Goal: Information Seeking & Learning: Learn about a topic

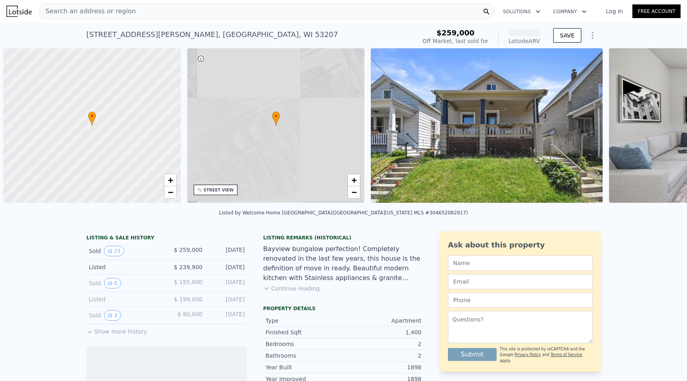
scroll to position [0, 3]
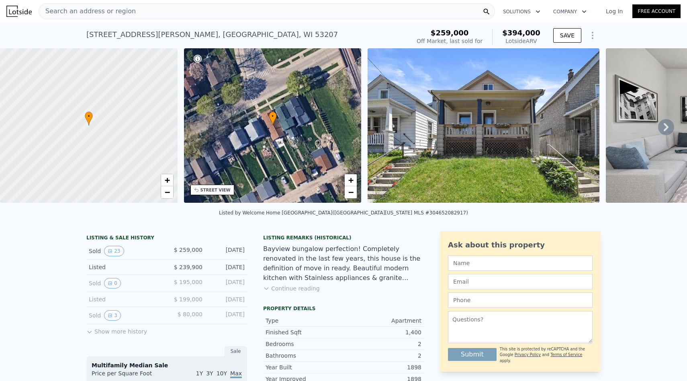
click at [298, 292] on button "Continue reading" at bounding box center [291, 288] width 57 height 8
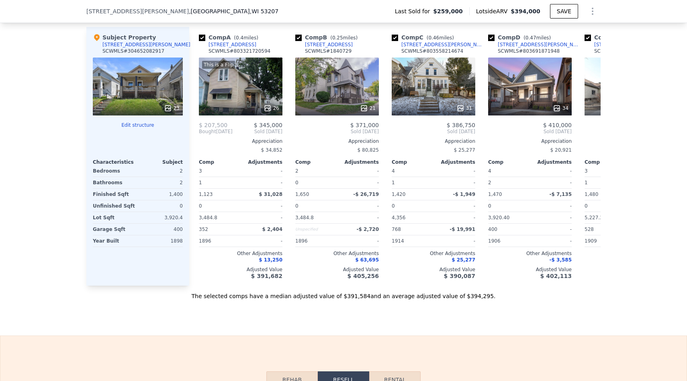
scroll to position [866, 0]
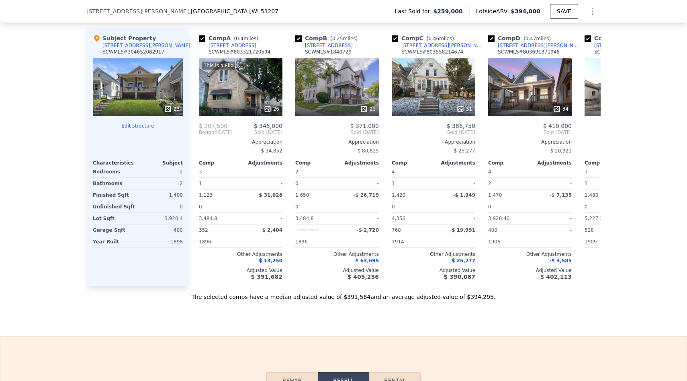
click at [515, 13] on span "$394,000" at bounding box center [526, 11] width 30 height 6
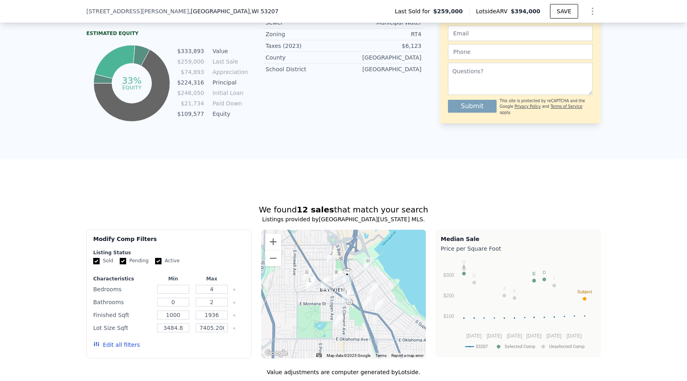
scroll to position [0, 0]
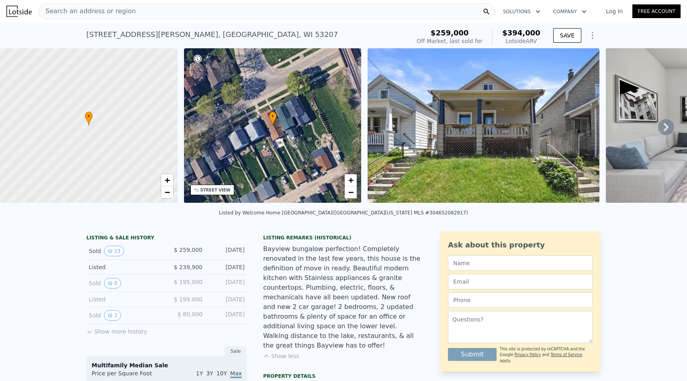
drag, startPoint x: 542, startPoint y: 41, endPoint x: 500, endPoint y: 41, distance: 41.8
click at [500, 41] on div "$259,000 Off Market, last sold for $394,000 Lotside ARV SAVE" at bounding box center [507, 37] width 187 height 23
copy div "Lotside ARV"
click at [224, 11] on div "Search an address or region" at bounding box center [267, 11] width 457 height 16
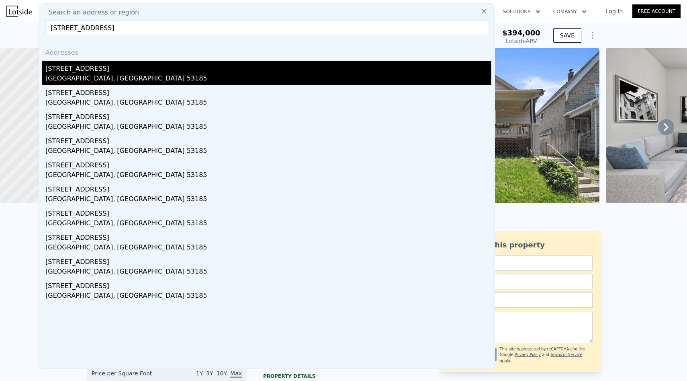
type input "[STREET_ADDRESS]"
click at [117, 70] on div "[STREET_ADDRESS]" at bounding box center [268, 67] width 446 height 13
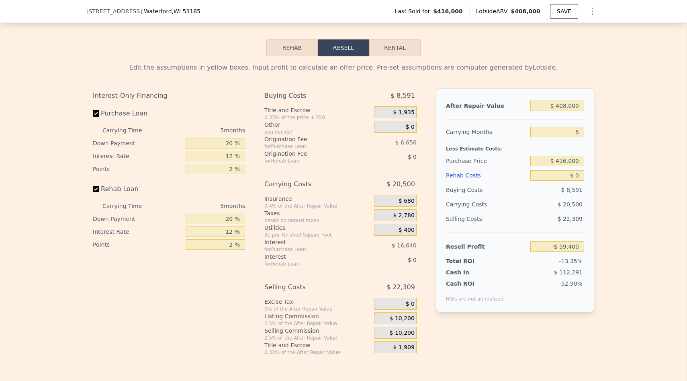
scroll to position [1061, 0]
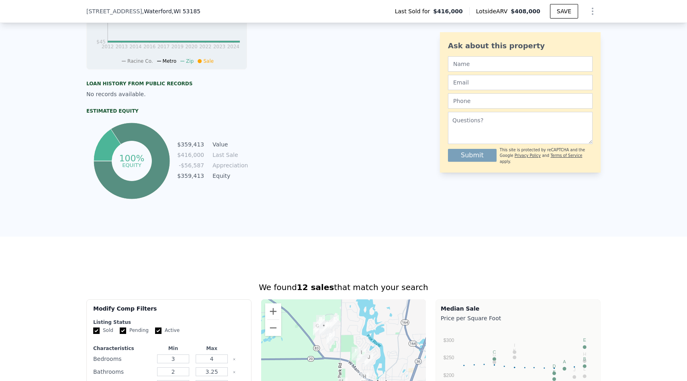
type input "0"
type input "2"
type input "1000"
type input "1936"
type input "3484.8"
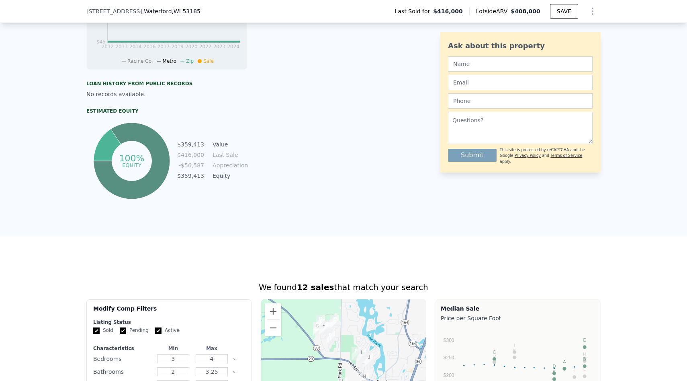
type input "7405.200000000001"
type input "$ 394,000"
type input "6"
type input "$ 90,868"
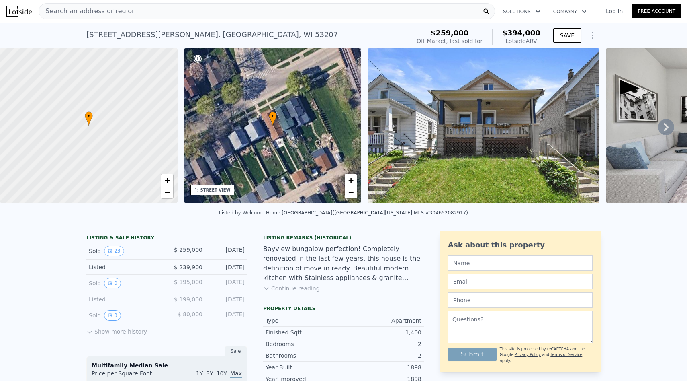
scroll to position [49, 0]
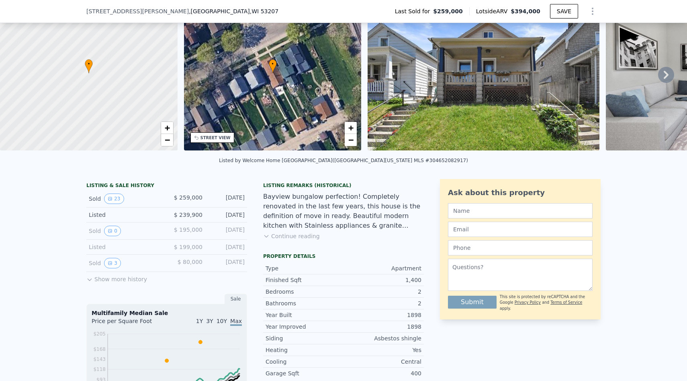
click at [113, 283] on button "Show more history" at bounding box center [116, 277] width 61 height 11
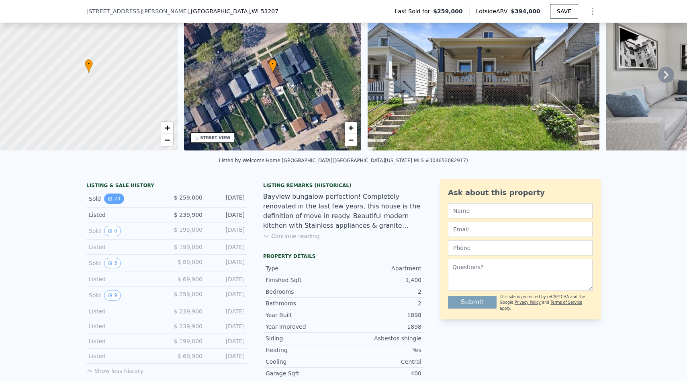
click at [108, 201] on icon "View historical data" at bounding box center [110, 198] width 5 height 5
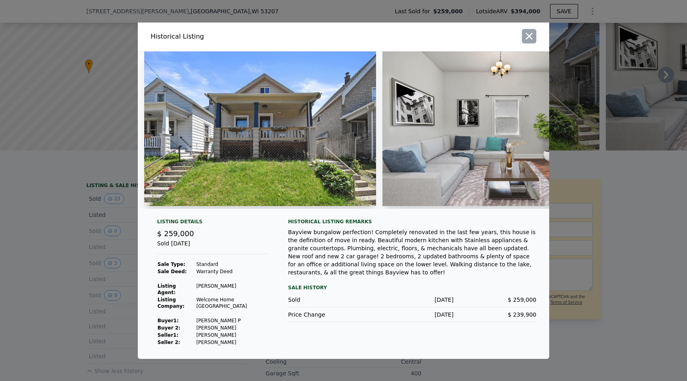
click at [528, 42] on icon "button" at bounding box center [529, 36] width 11 height 11
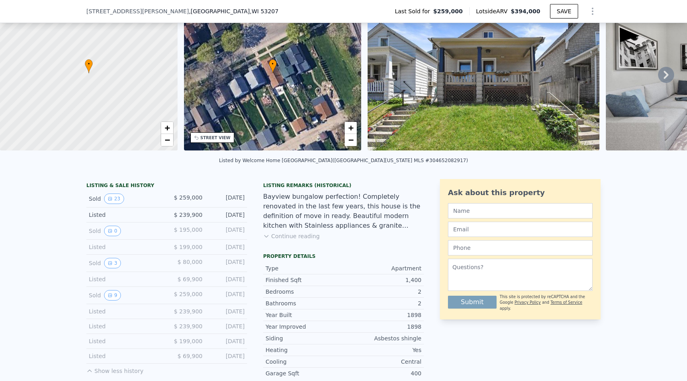
type input "3"
type input "2"
type input "3.25"
type input "1505"
type input "2456"
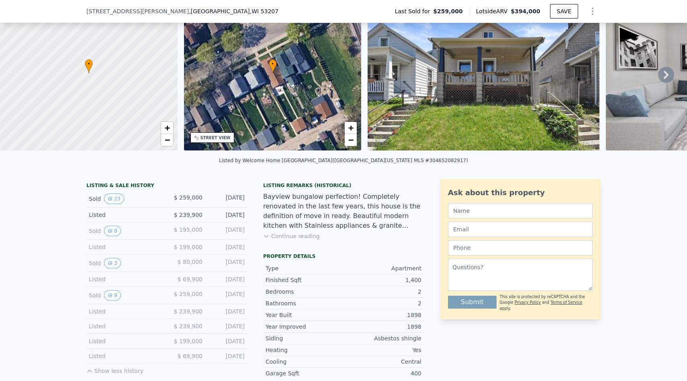
type input "9583.2"
type input "21344.399999999998"
type input "$ 408,000"
type input "5"
type input "-$ 59,400"
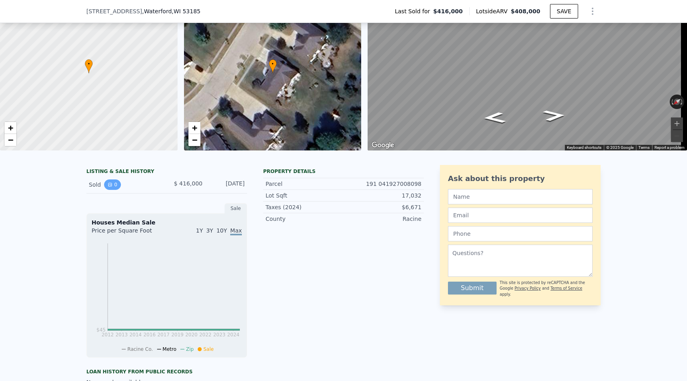
click at [113, 190] on button "0" at bounding box center [112, 184] width 17 height 10
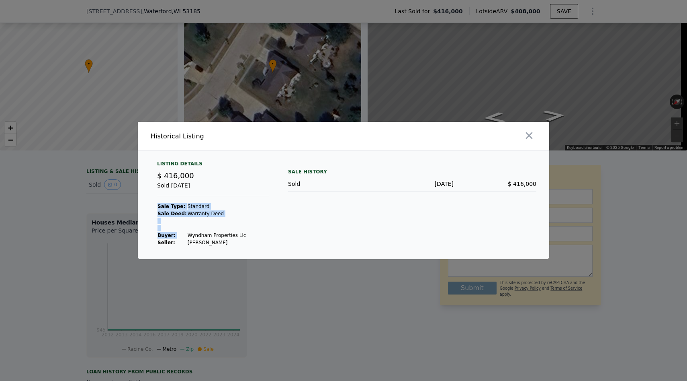
drag, startPoint x: 245, startPoint y: 234, endPoint x: 185, endPoint y: 234, distance: 59.9
click at [185, 234] on div "Listing Details $ 416,000 Sold [DATE] Sale Type: Standard Sale Deed: Warranty D…" at bounding box center [213, 203] width 125 height 86
click at [231, 221] on td at bounding box center [217, 220] width 60 height 7
click at [527, 132] on icon "button" at bounding box center [529, 135] width 11 height 11
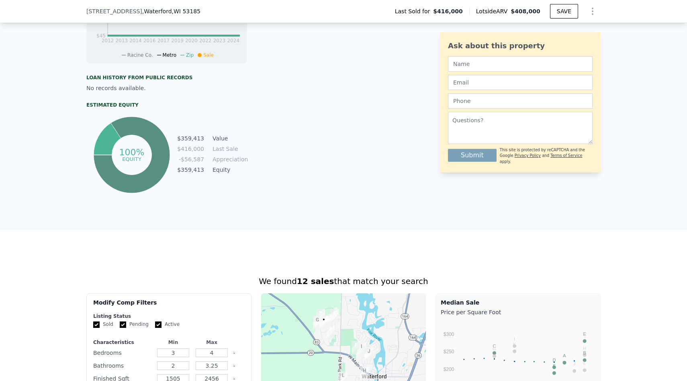
scroll to position [345, 0]
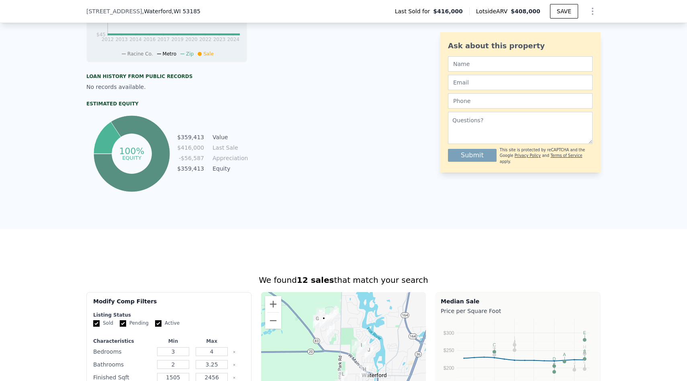
type input "0"
type input "2"
type input "1000"
type input "1936"
type input "3484.8"
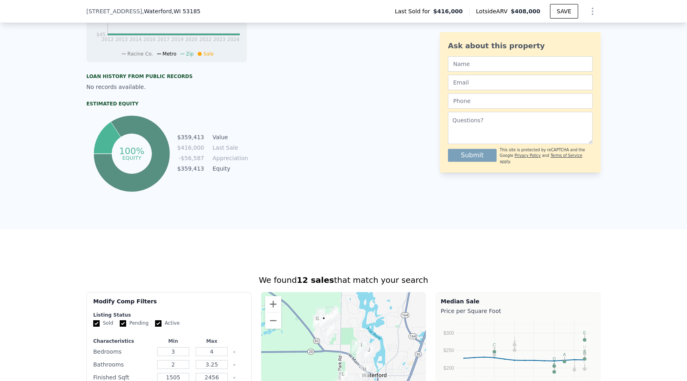
type input "7405.200000000001"
type input "$ 394,000"
type input "6"
type input "$ 90,868"
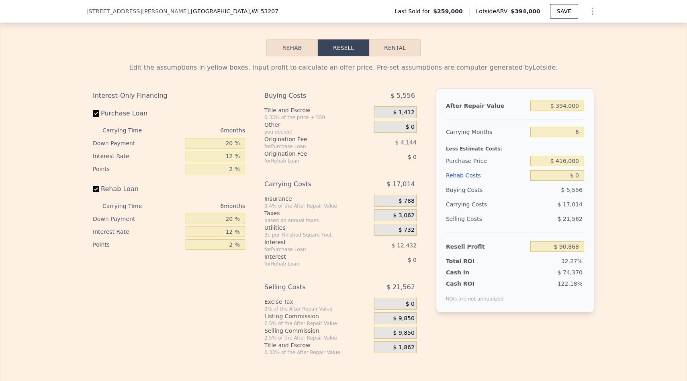
scroll to position [1293, 0]
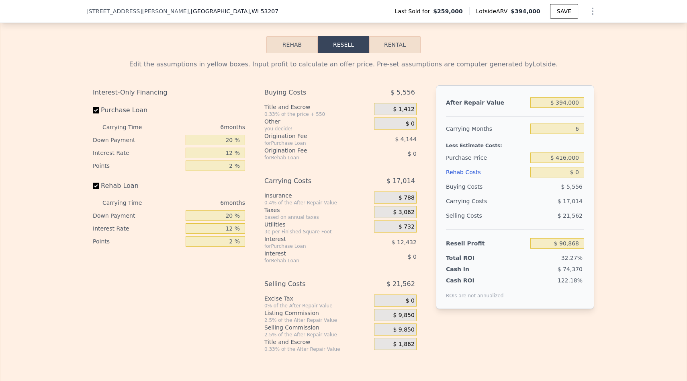
click at [396, 53] on button "Rental" at bounding box center [394, 44] width 51 height 17
select select "30"
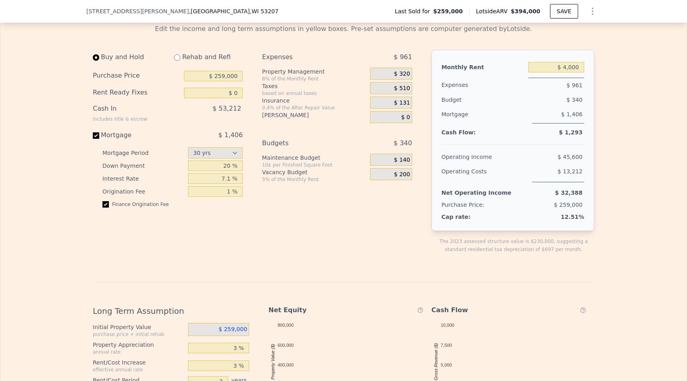
scroll to position [1329, 0]
drag, startPoint x: 215, startPoint y: 176, endPoint x: 272, endPoint y: 173, distance: 57.2
click at [272, 173] on div "Buy and Hold Rehab and Refi Purchase Price $ 259,000 Rent Ready Fixes $ 0 Cash …" at bounding box center [256, 157] width 326 height 216
type input "3 %"
click at [269, 228] on div "Expenses $ 961 Property Management 8% of the Monthly Rent $ 320 Taxes based on …" at bounding box center [340, 157] width 156 height 216
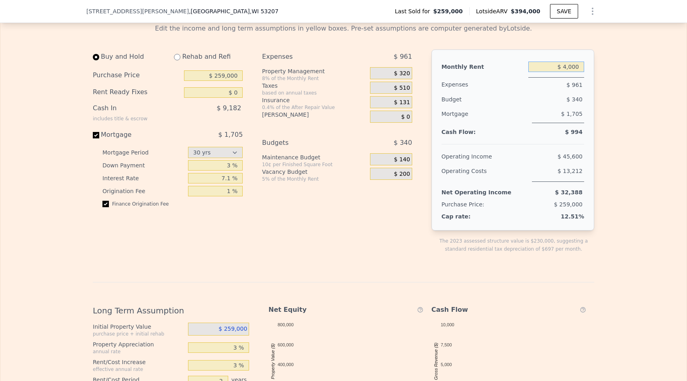
drag, startPoint x: 558, startPoint y: 76, endPoint x: 595, endPoint y: 78, distance: 37.0
click at [595, 78] on div "Edit the income and long term assumptions in yellow boxes. Pre-set assumptions …" at bounding box center [343, 290] width 515 height 546
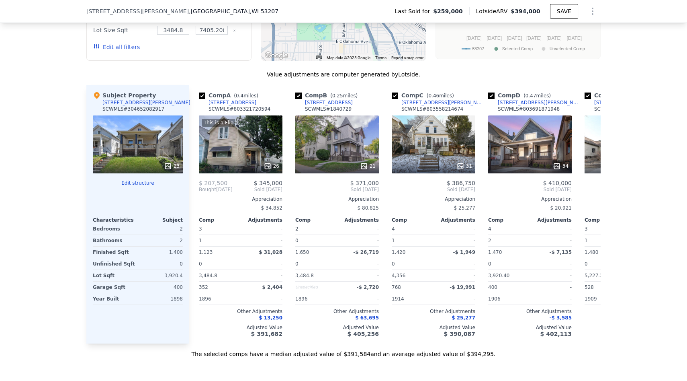
scroll to position [900, 0]
click at [589, 192] on icon at bounding box center [591, 190] width 5 height 8
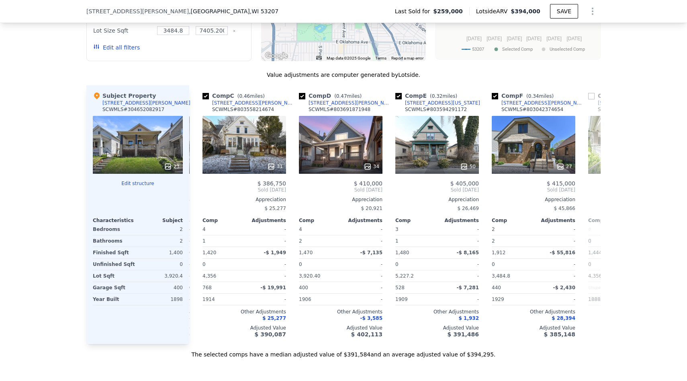
scroll to position [0, 193]
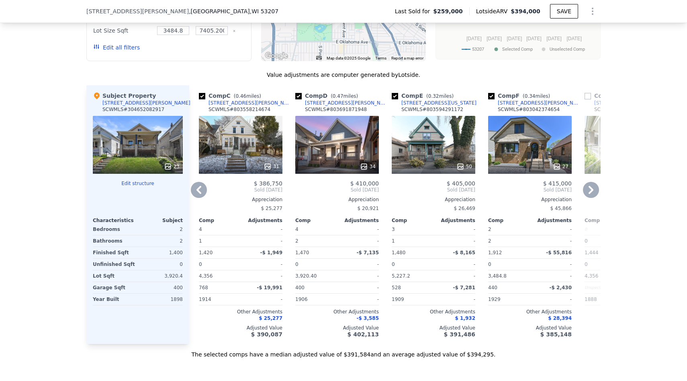
click at [592, 193] on icon at bounding box center [591, 190] width 16 height 16
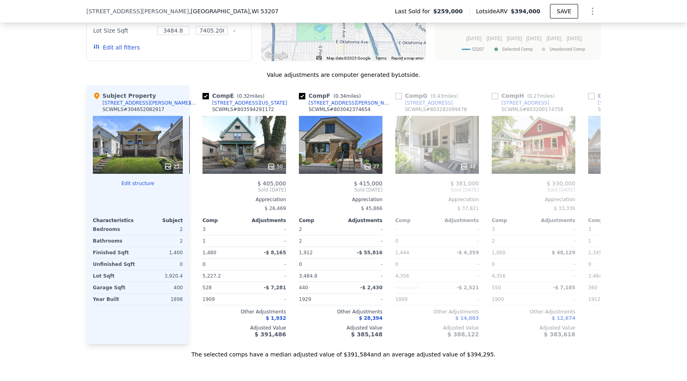
scroll to position [0, 386]
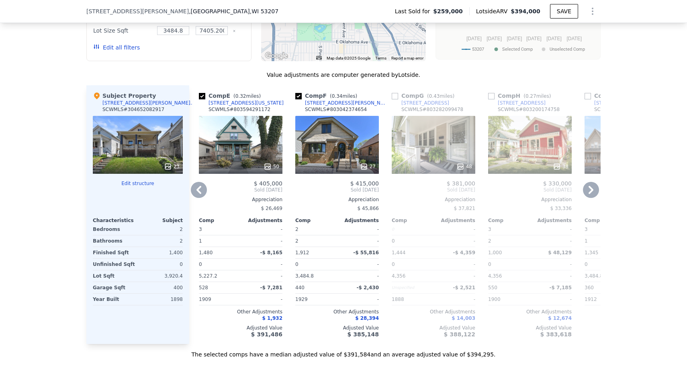
click at [592, 193] on icon at bounding box center [591, 190] width 16 height 16
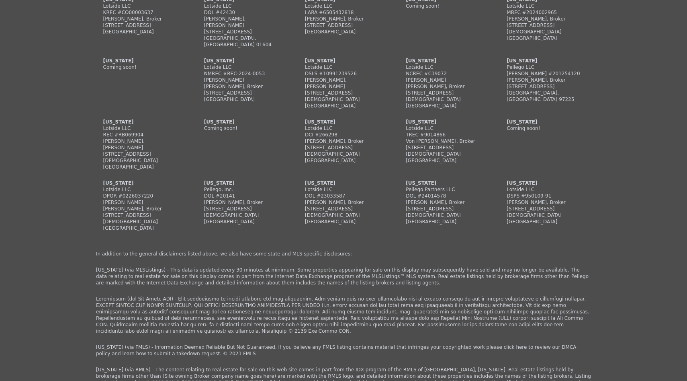
scroll to position [2625, 0]
